Goal: Task Accomplishment & Management: Use online tool/utility

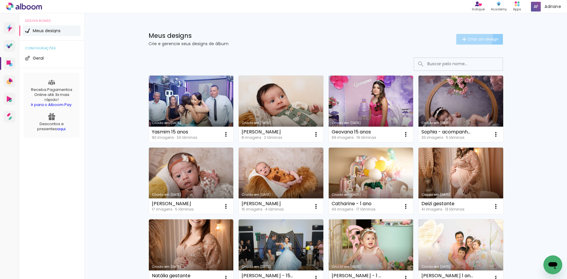
click at [470, 37] on span "Criar um design" at bounding box center [483, 39] width 31 height 4
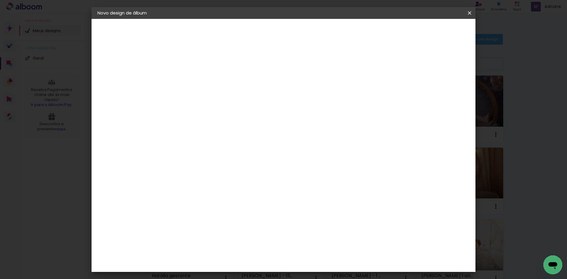
click at [194, 78] on input at bounding box center [194, 79] width 0 height 9
type input "[PERSON_NAME] - 15 anos"
type paper-input "[PERSON_NAME] - 15 anos"
click at [0, 0] on slot "Avançar" at bounding box center [0, 0] width 0 height 0
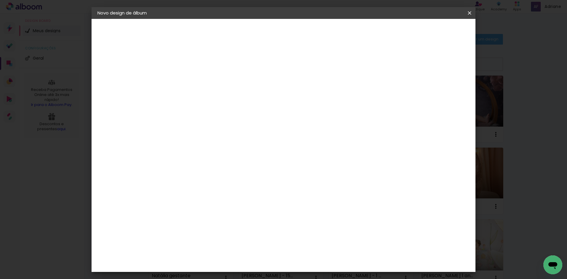
click at [304, 35] on paper-button "Avançar" at bounding box center [289, 31] width 29 height 10
click at [217, 99] on input "text" at bounding box center [205, 102] width 23 height 9
click at [0, 0] on slot "Encadernados" at bounding box center [0, 0] width 0 height 0
type input "Encadernados"
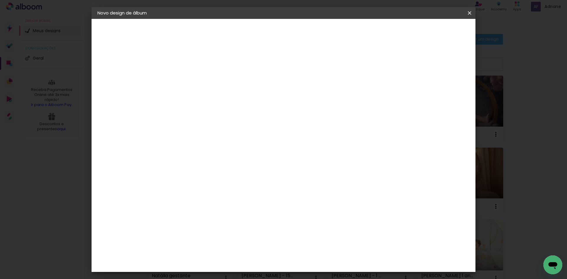
click at [234, 168] on span "20 × 25" at bounding box center [219, 176] width 27 height 16
click at [0, 0] on slot "Avançar" at bounding box center [0, 0] width 0 height 0
click at [433, 31] on span "Iniciar design" at bounding box center [419, 31] width 27 height 4
